Goal: Task Accomplishment & Management: Manage account settings

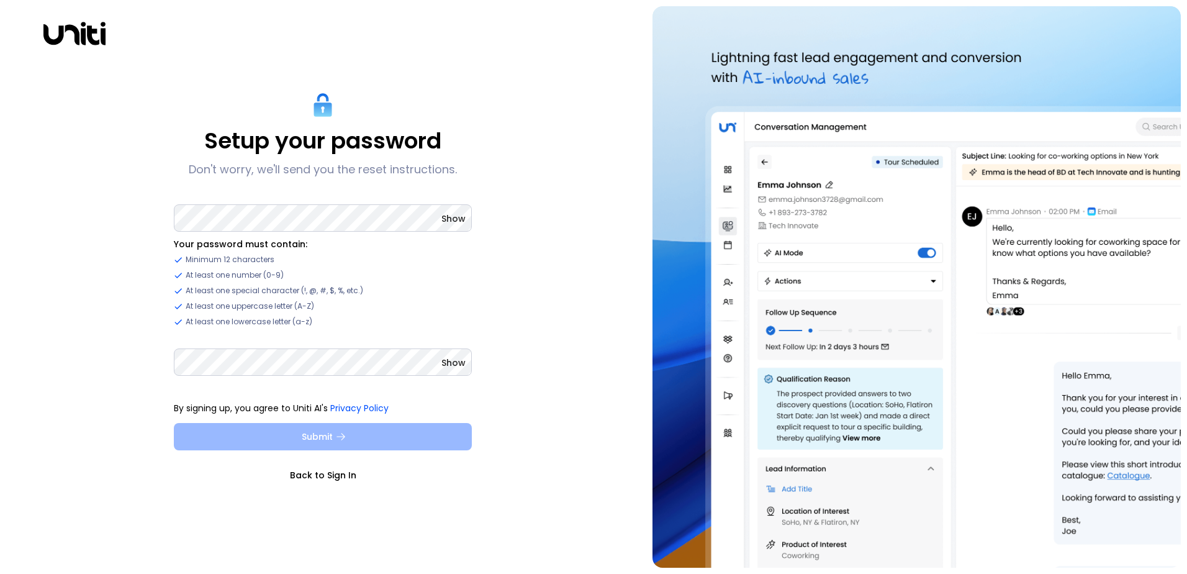
click at [287, 432] on button "Submit" at bounding box center [323, 436] width 298 height 27
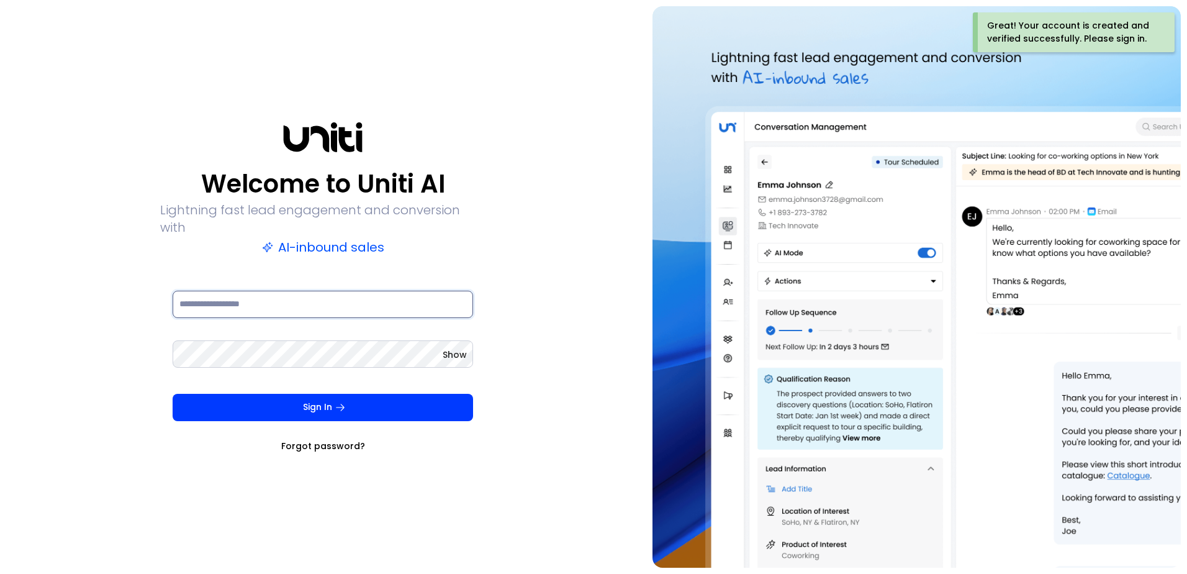
click at [253, 300] on input at bounding box center [323, 303] width 300 height 27
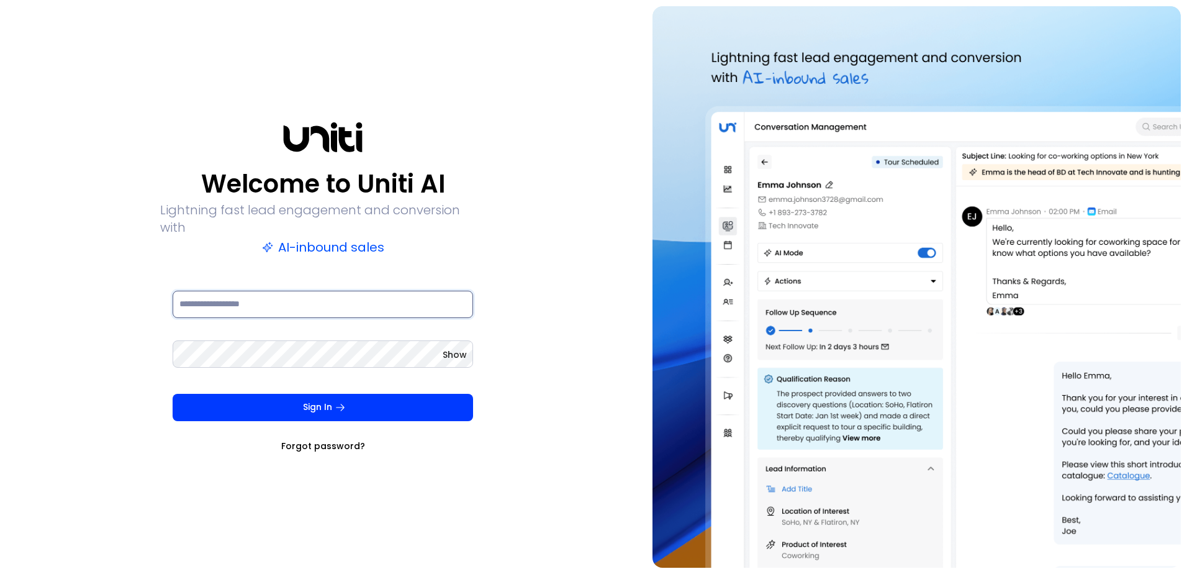
type input "**********"
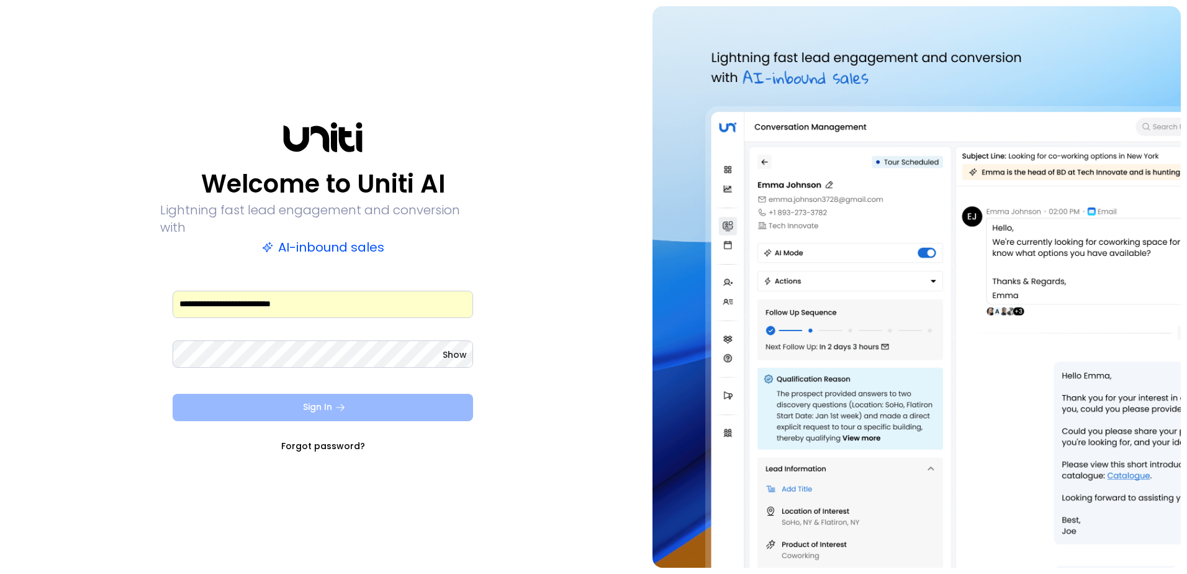
click at [327, 399] on button "Sign In" at bounding box center [323, 407] width 300 height 27
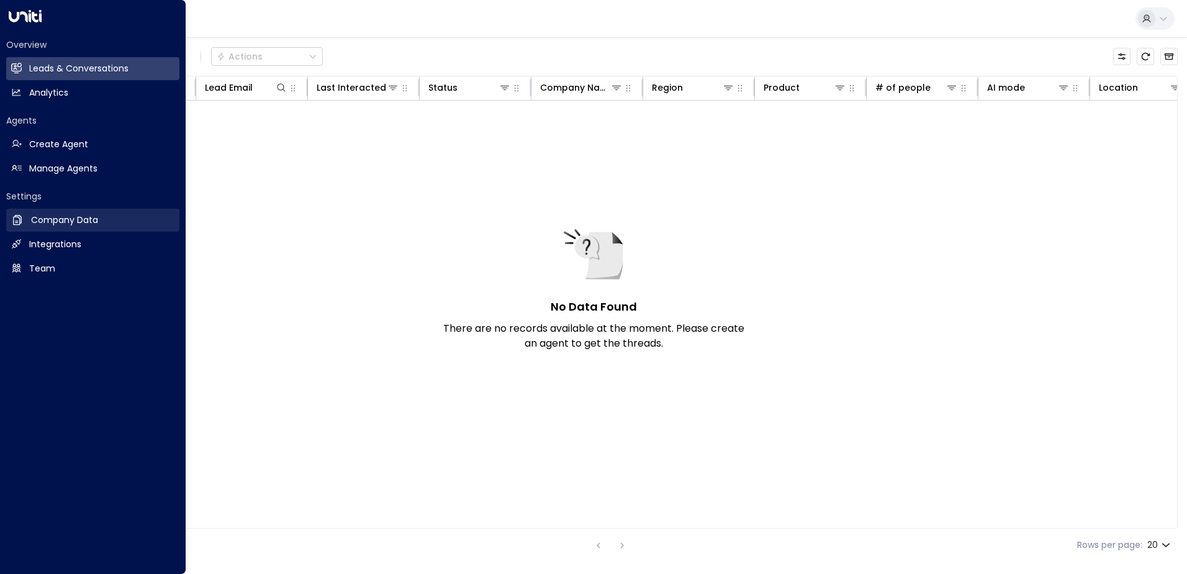
click at [50, 221] on h2 "Company Data" at bounding box center [64, 220] width 67 height 13
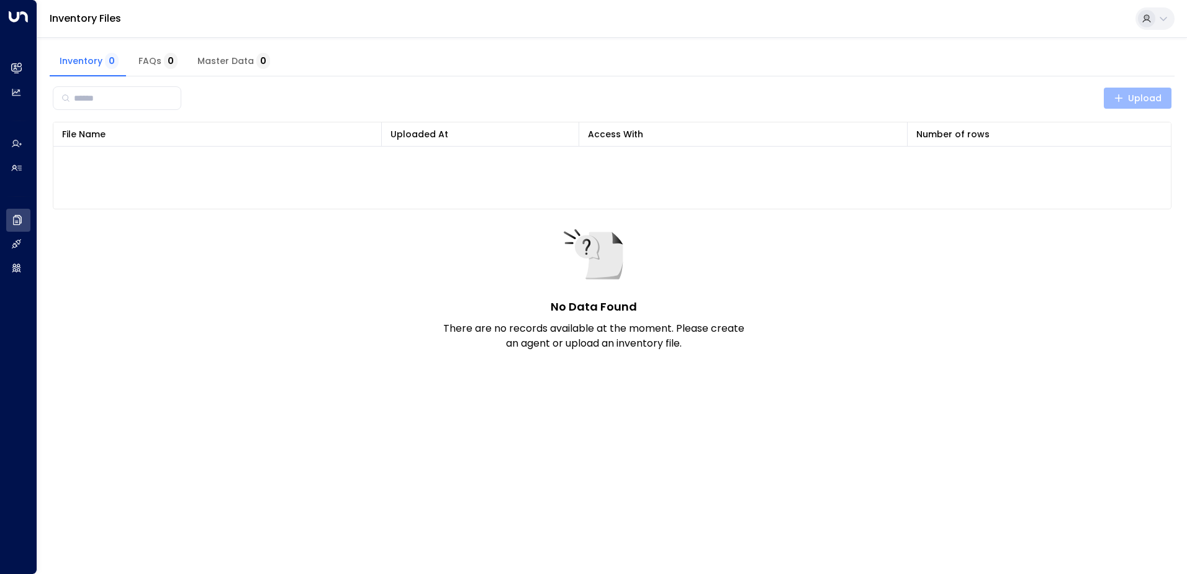
click at [1141, 92] on span "Upload" at bounding box center [1138, 99] width 48 height 16
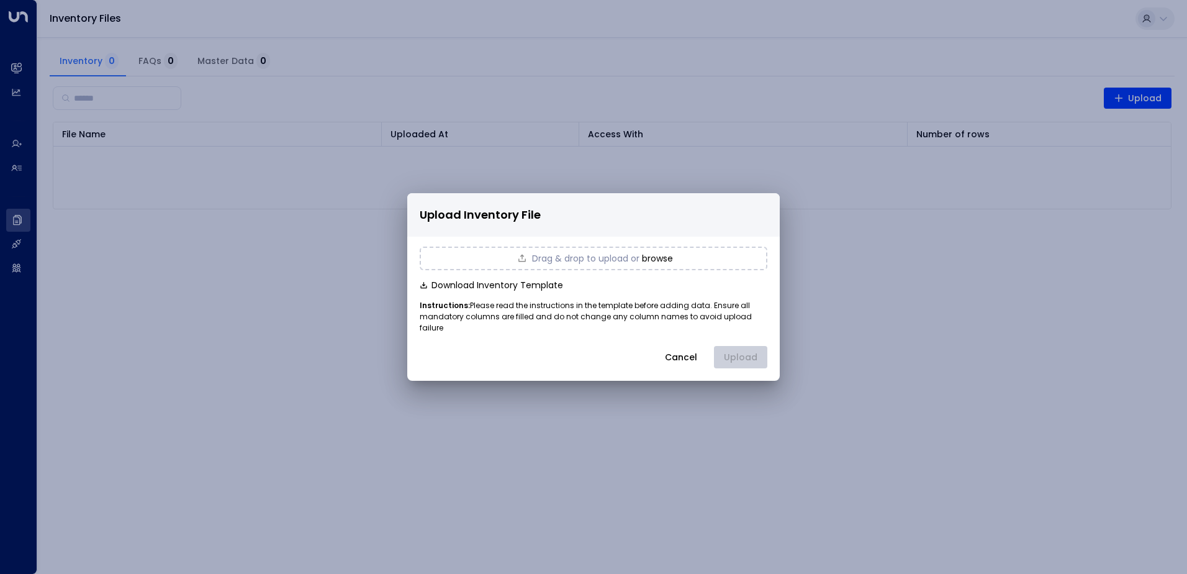
click at [448, 290] on button "Download Inventory Template" at bounding box center [491, 285] width 143 height 10
click at [705, 346] on button "Cancel" at bounding box center [680, 357] width 53 height 22
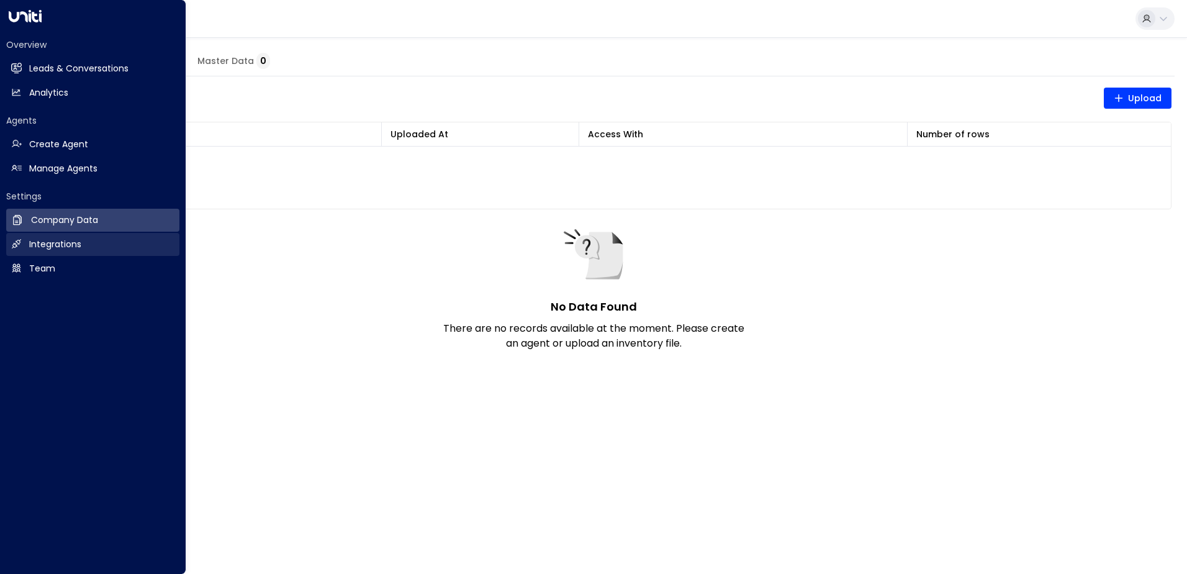
click at [50, 244] on h2 "Integrations" at bounding box center [55, 244] width 52 height 13
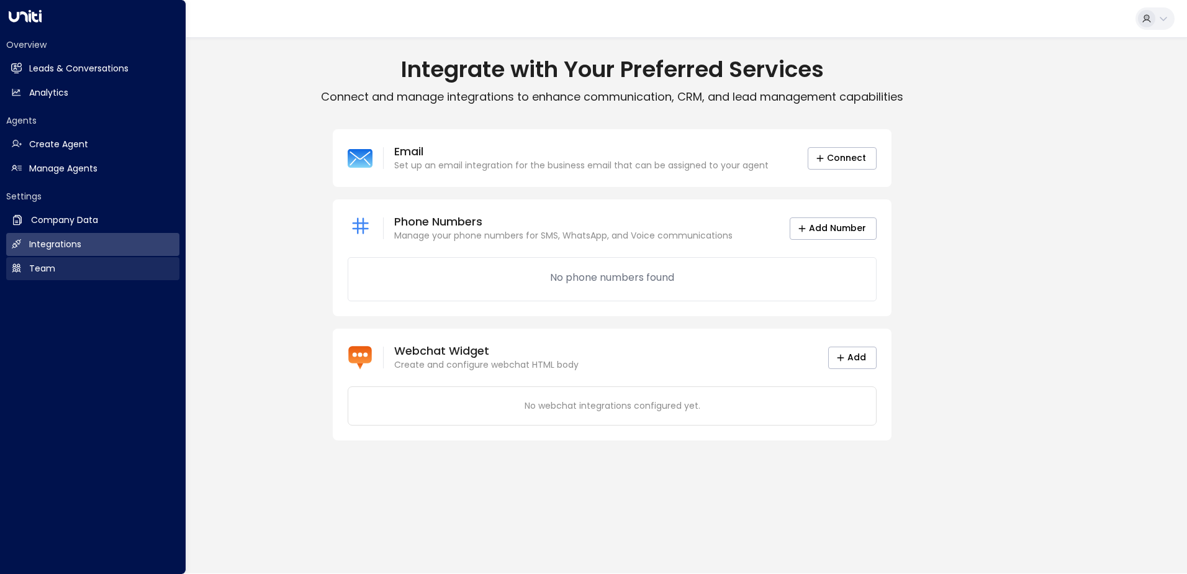
click at [49, 264] on h2 "Team" at bounding box center [42, 268] width 26 height 13
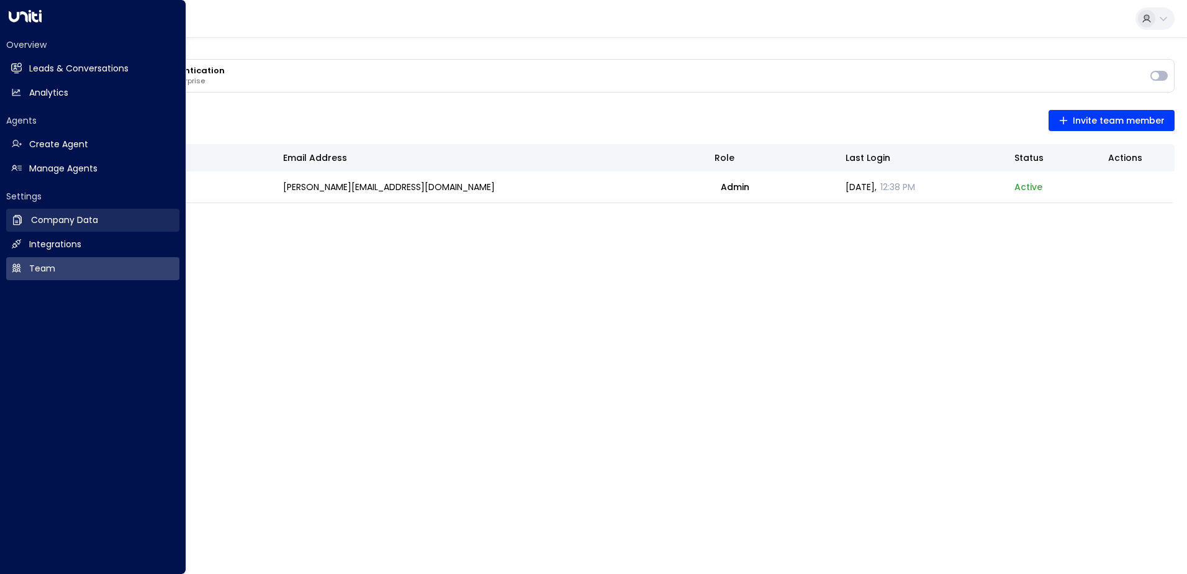
click at [59, 213] on link "Company Data Company Data" at bounding box center [92, 220] width 173 height 23
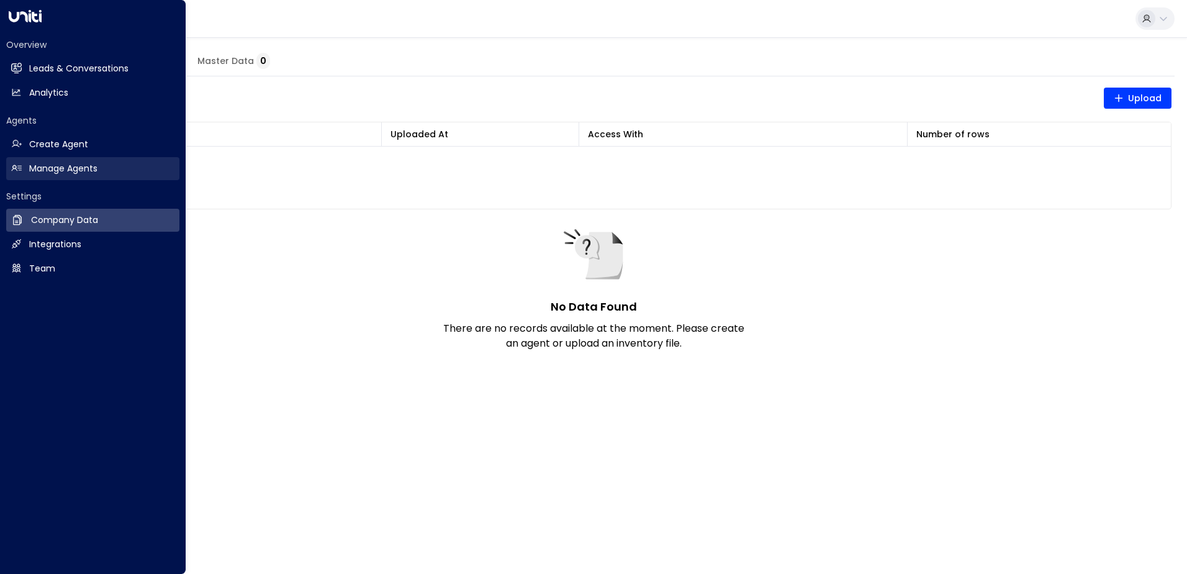
click at [40, 170] on h2 "Manage Agents" at bounding box center [63, 168] width 68 height 13
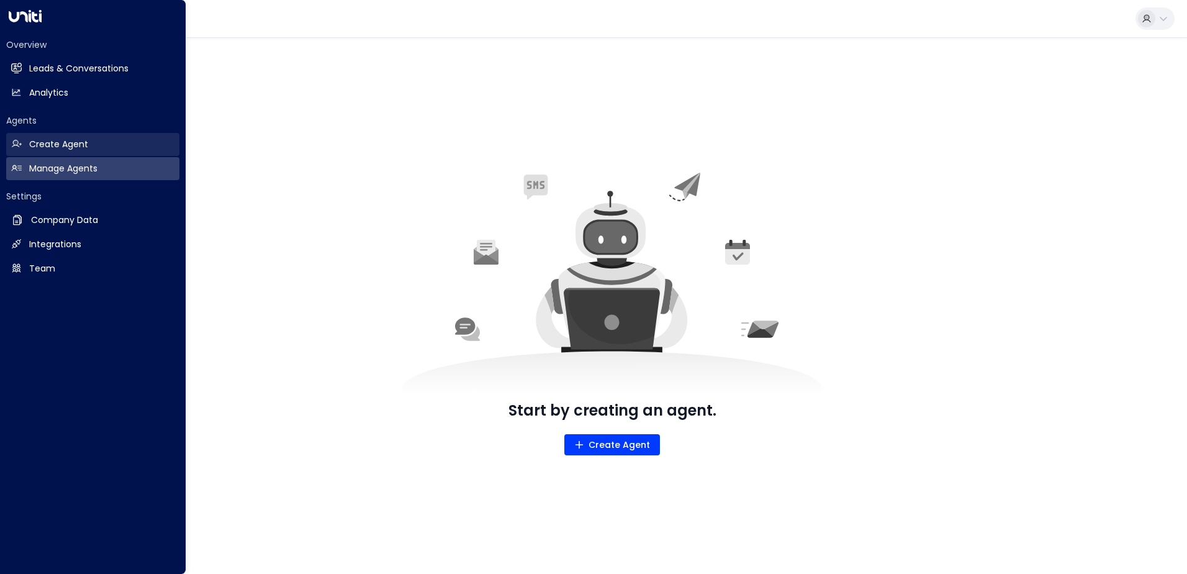
click at [47, 150] on h2 "Create Agent" at bounding box center [58, 144] width 59 height 13
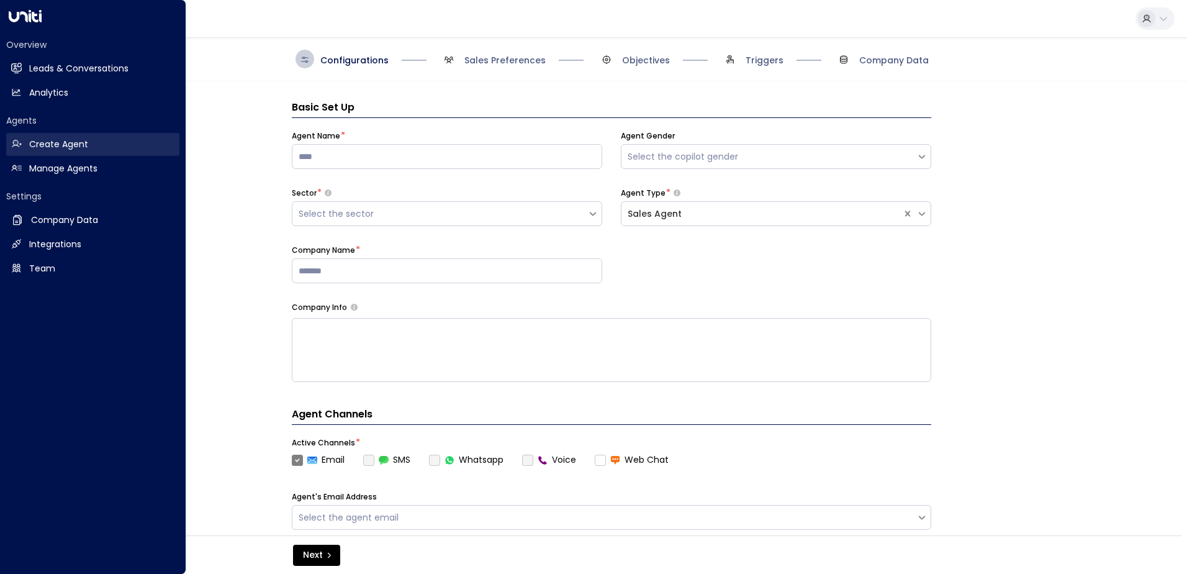
scroll to position [19, 0]
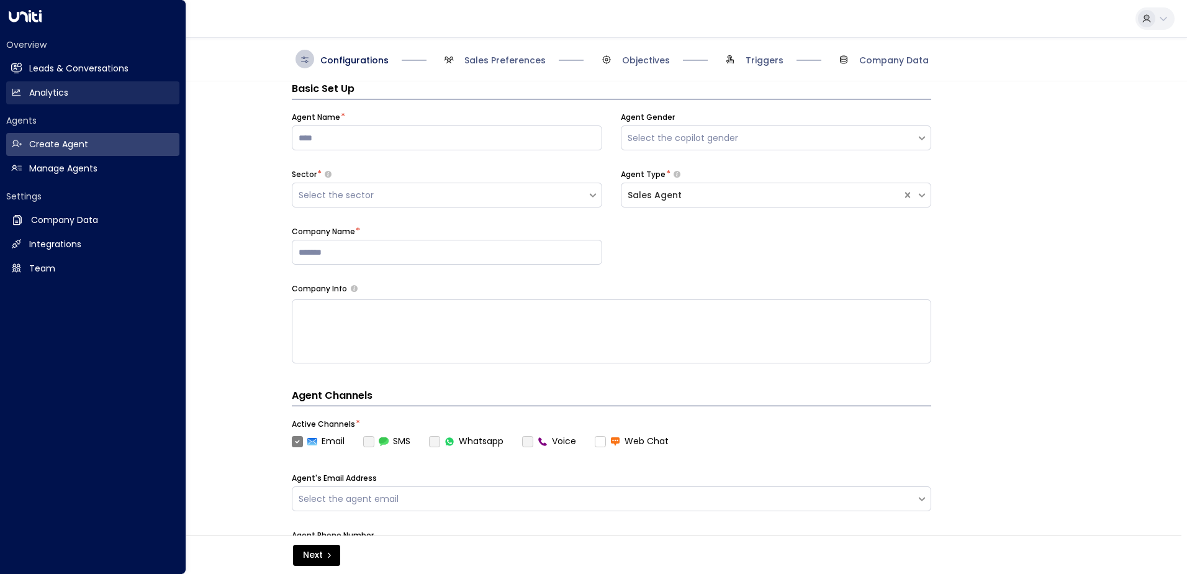
click at [41, 96] on h2 "Analytics" at bounding box center [48, 92] width 39 height 13
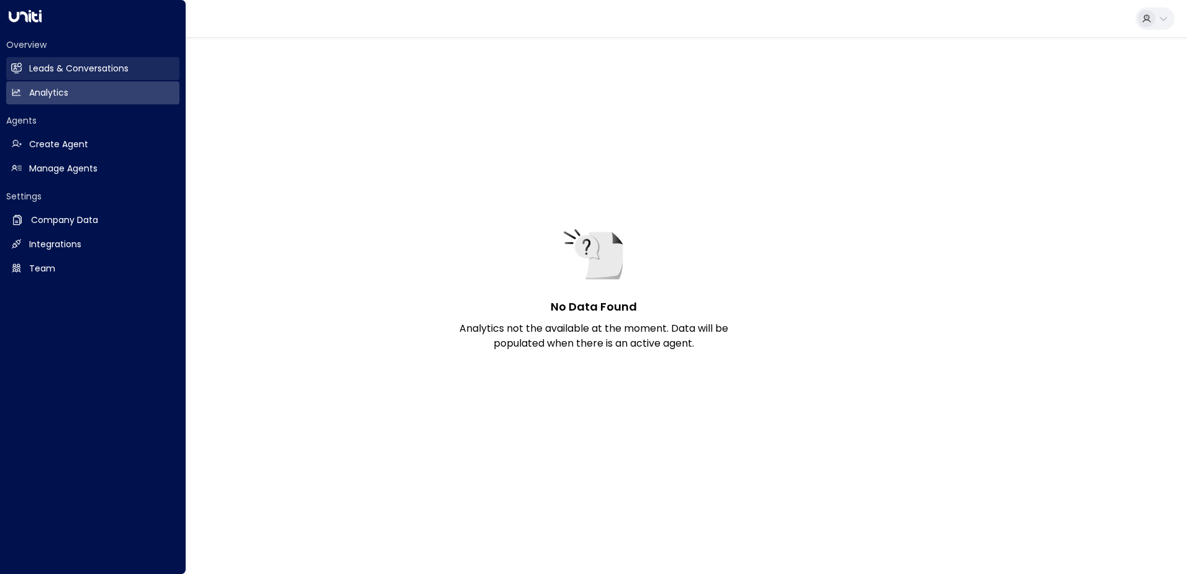
click at [45, 76] on link "Leads & Conversations Leads & Conversations" at bounding box center [92, 68] width 173 height 23
